Goal: Communication & Community: Answer question/provide support

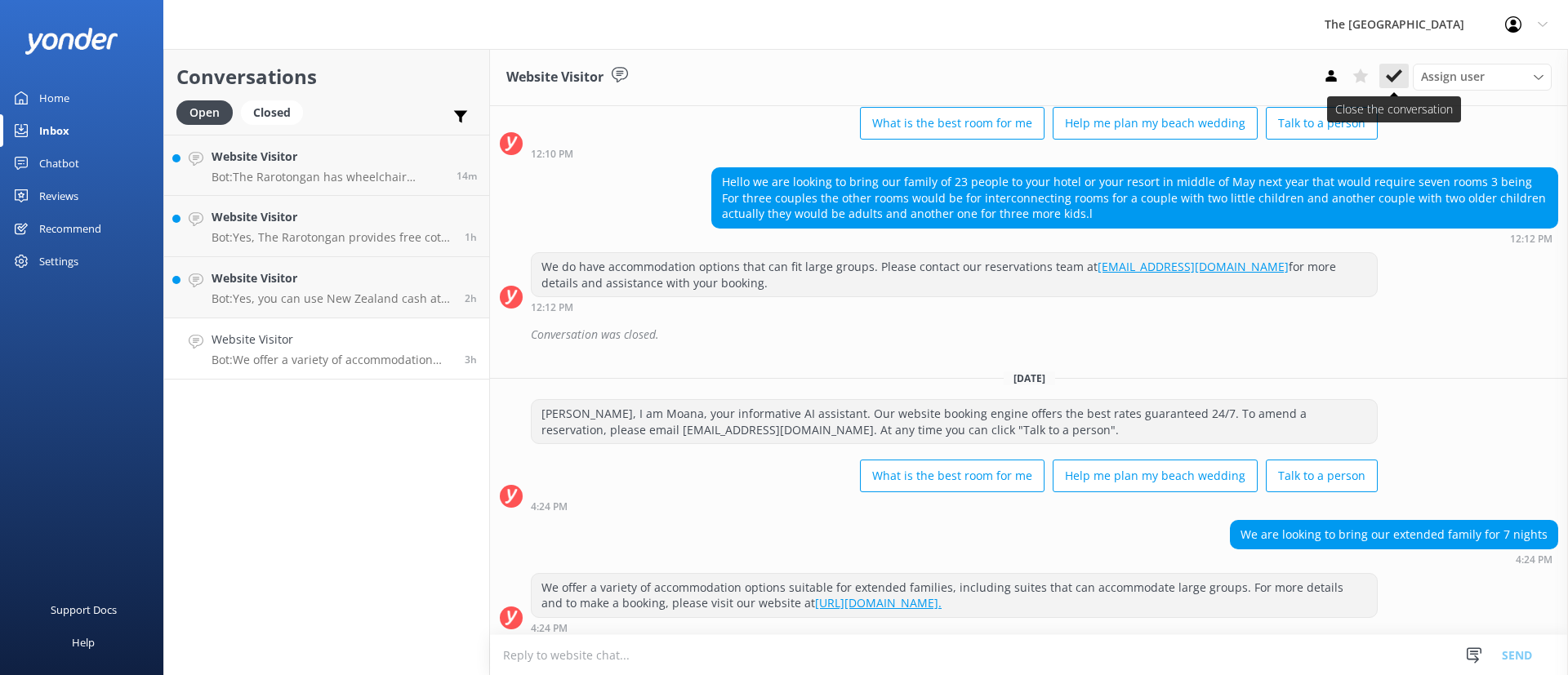
scroll to position [501, 0]
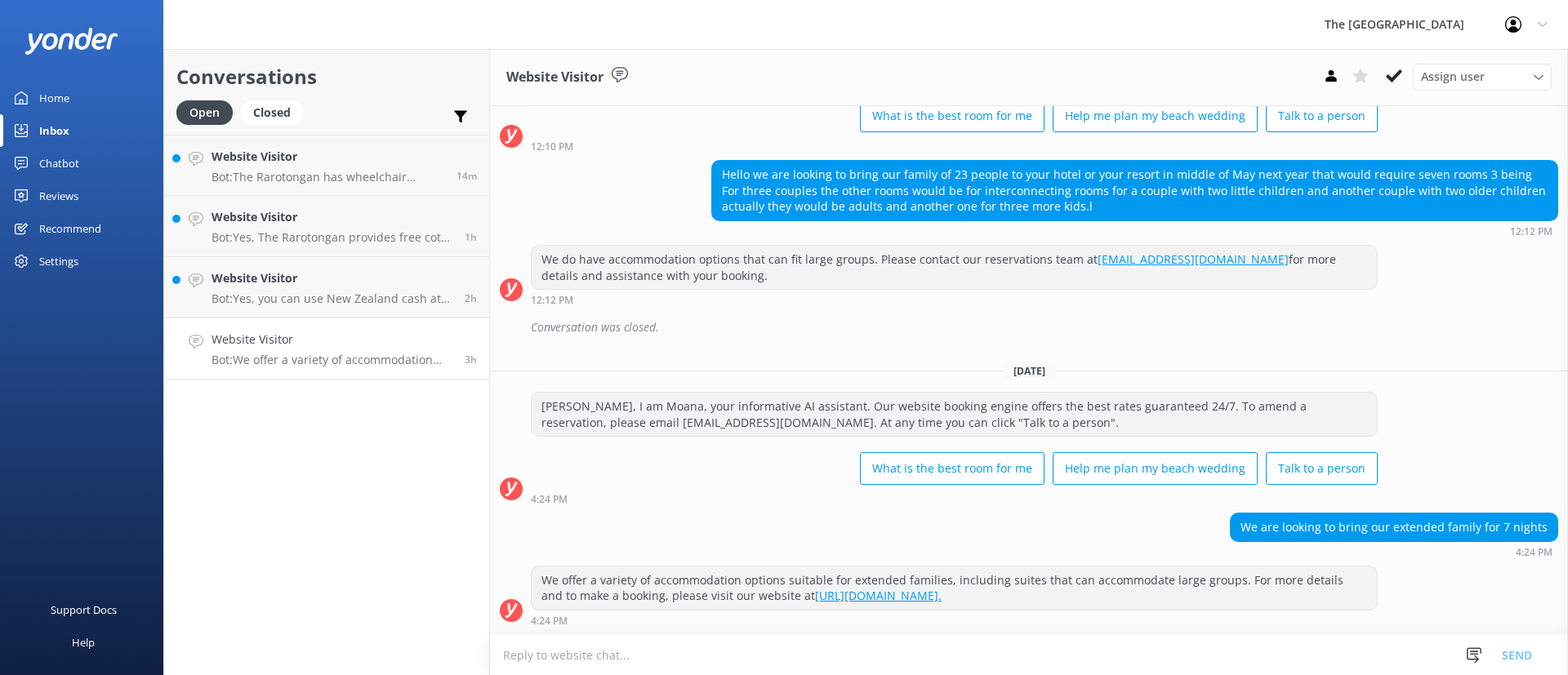
click at [1394, 76] on use at bounding box center [1394, 76] width 16 height 13
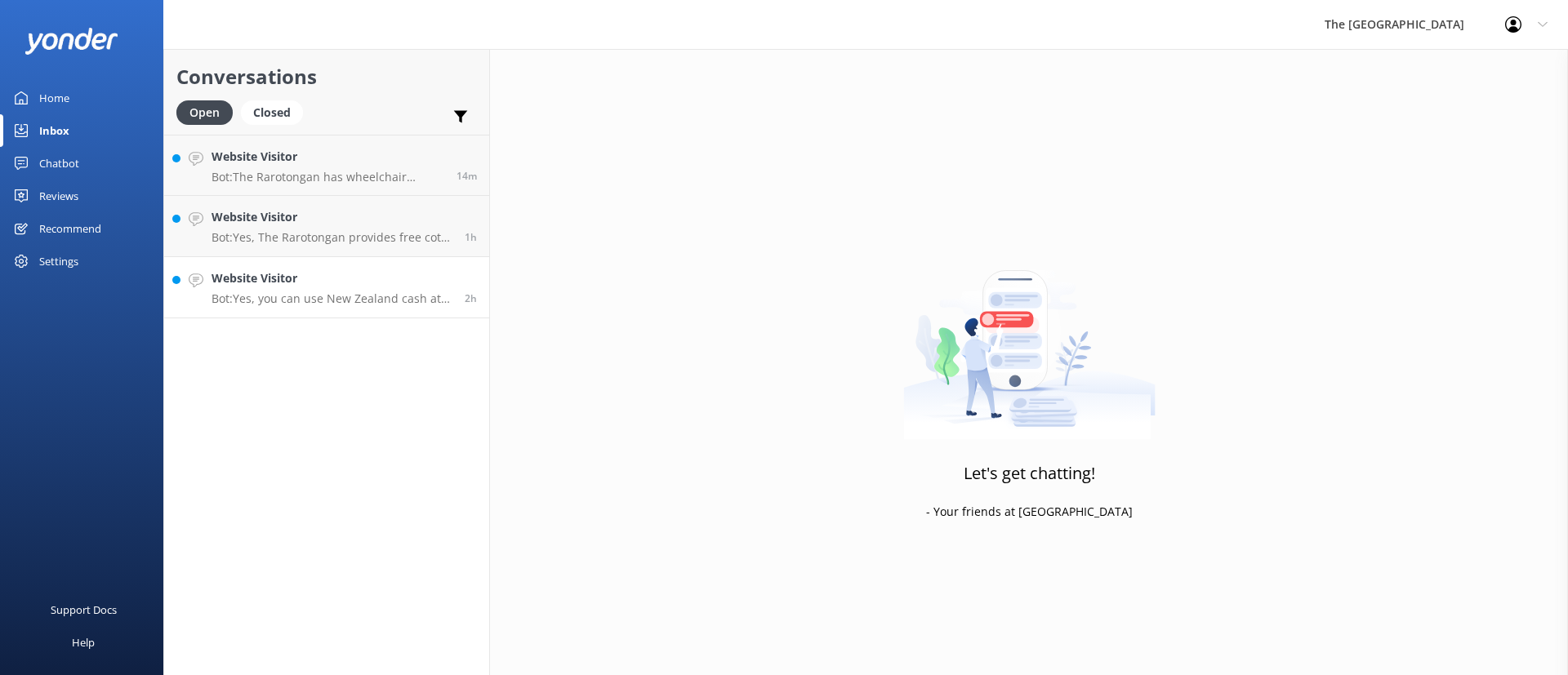
click at [426, 311] on link "Website Visitor Bot: Yes, you can use New Zealand cash at the resort. However, …" at bounding box center [326, 287] width 325 height 61
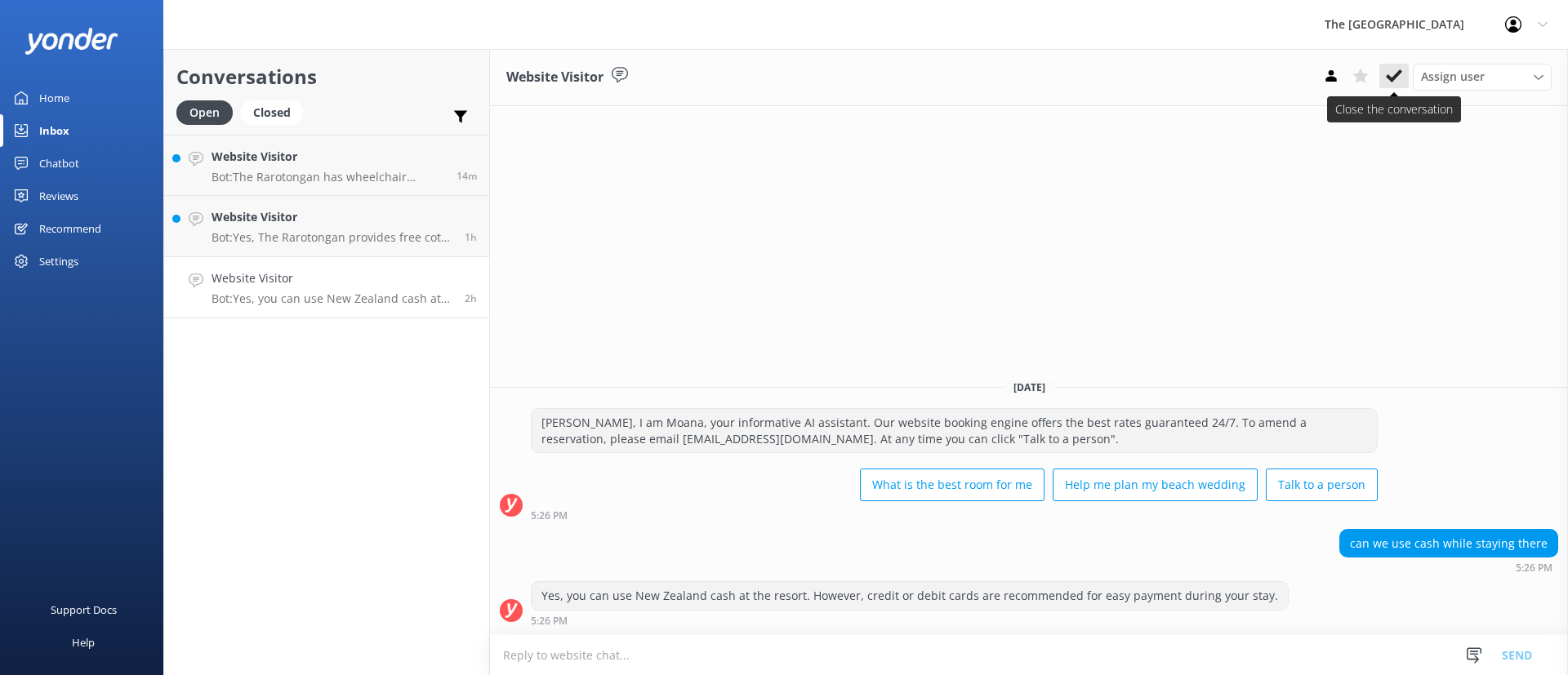
click at [1392, 70] on icon at bounding box center [1394, 75] width 16 height 16
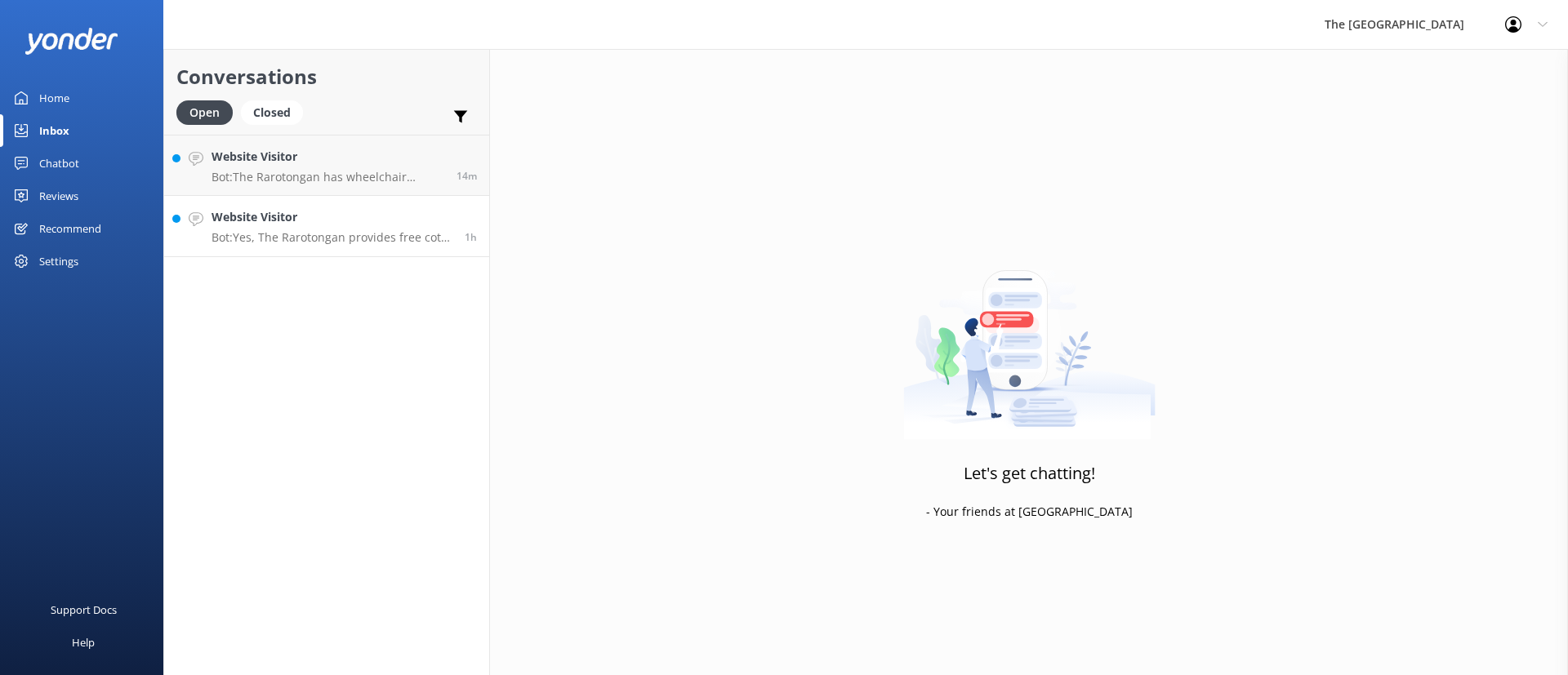
click at [261, 239] on p "Bot: Yes, The Rarotongan provides free cots for babies. Please ensure to inform…" at bounding box center [332, 238] width 241 height 15
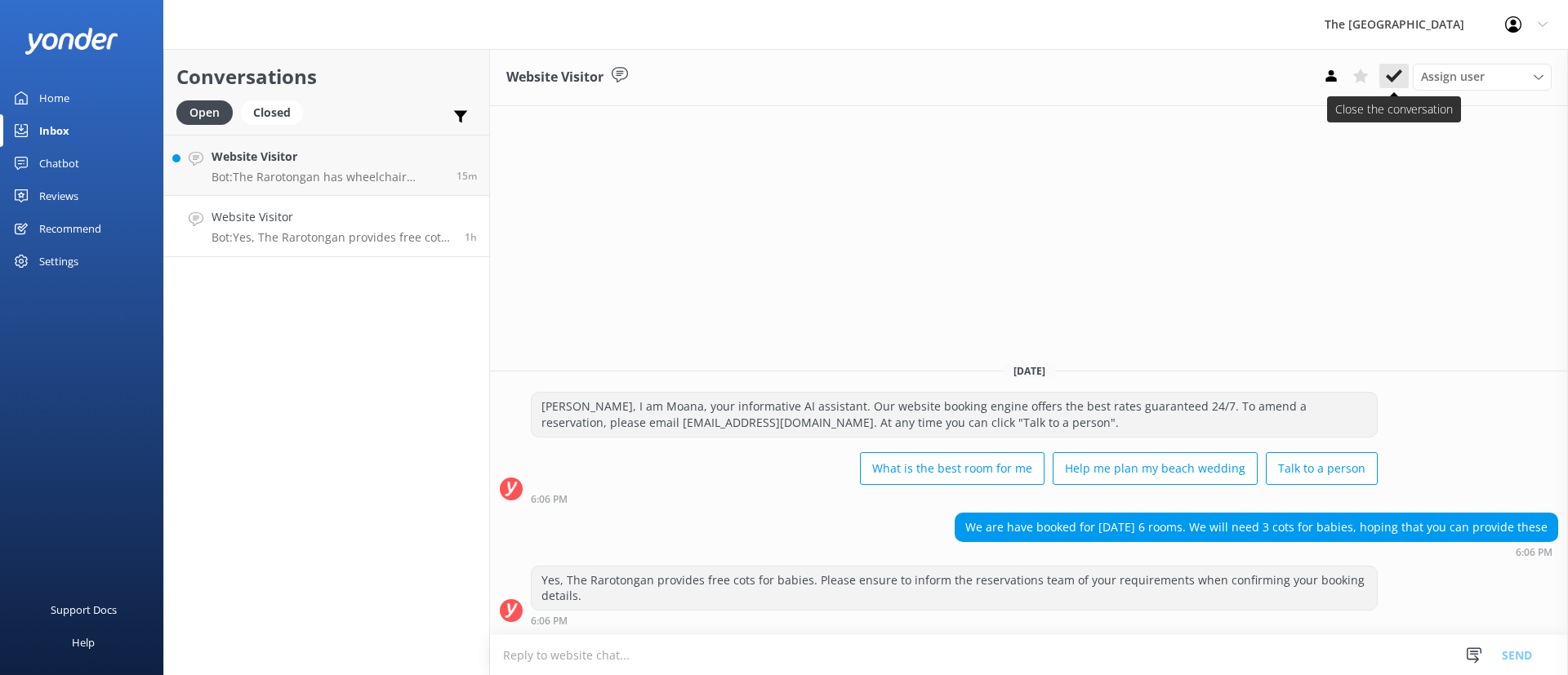
drag, startPoint x: 1398, startPoint y: 63, endPoint x: 1393, endPoint y: 71, distance: 9.4
click at [1393, 71] on button at bounding box center [1394, 76] width 29 height 24
